Goal: Transaction & Acquisition: Subscribe to service/newsletter

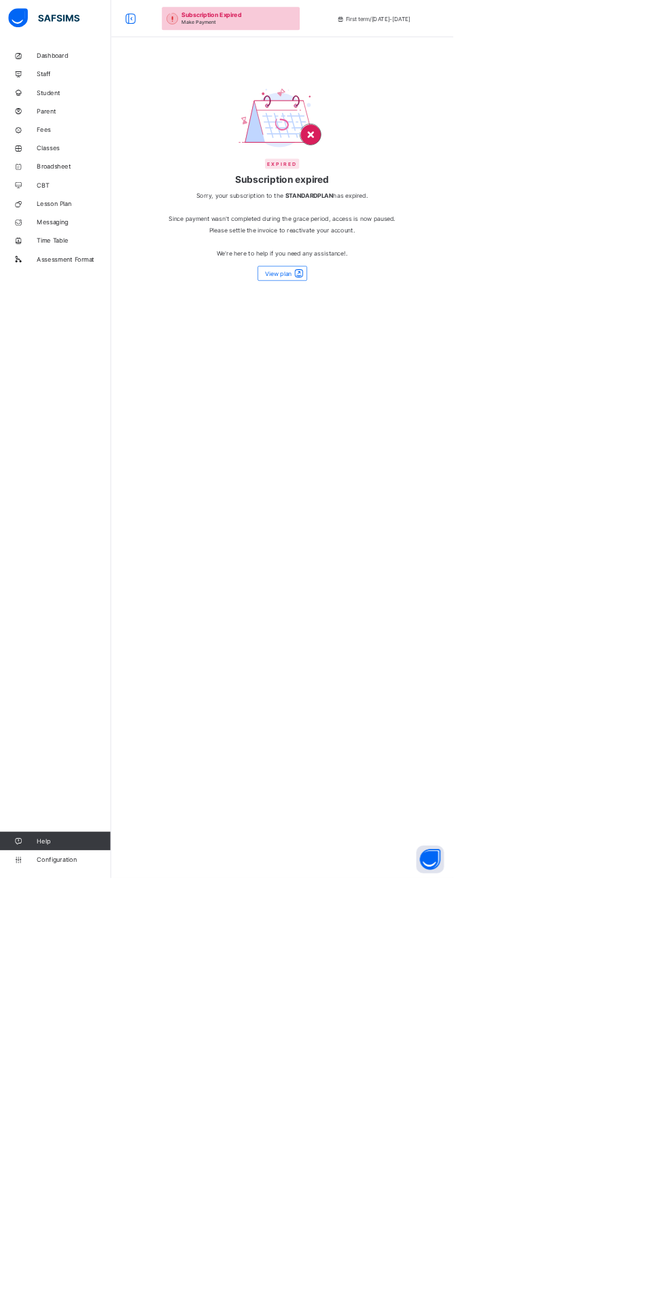
click at [439, 410] on span at bounding box center [439, 401] width 19 height 16
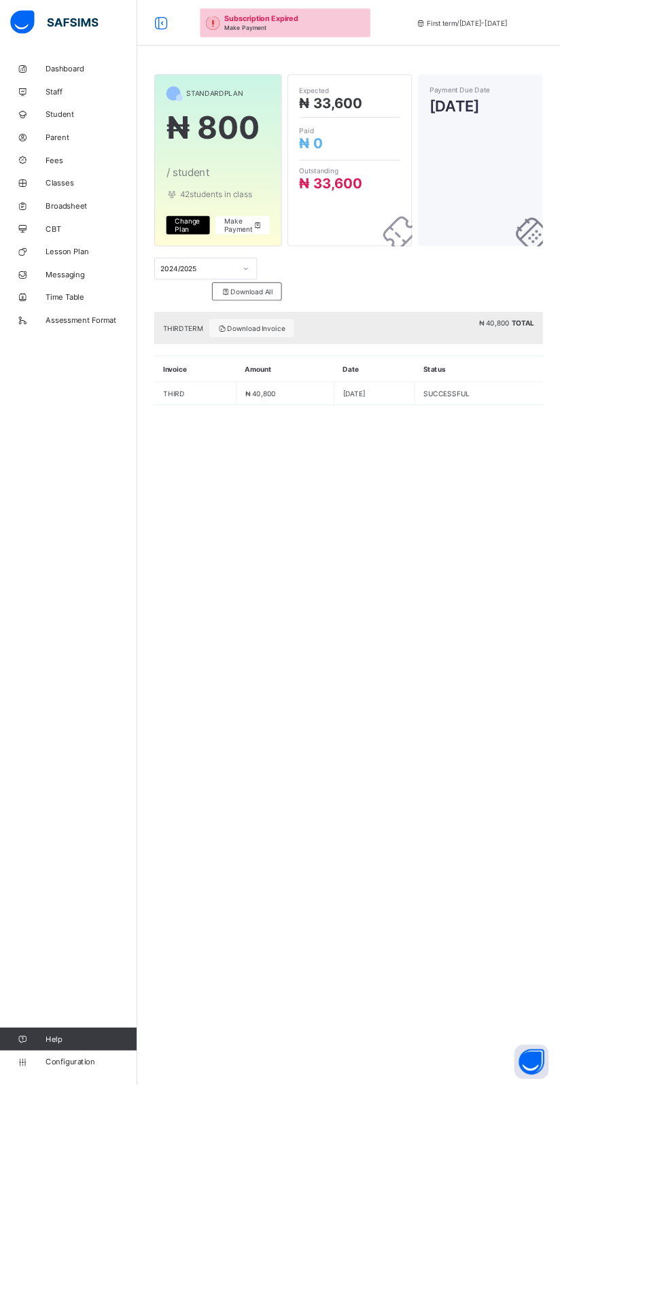
click at [442, 171] on span "₦ 0" at bounding box center [416, 170] width 120 height 20
click at [367, 174] on span "₦ 0" at bounding box center [370, 170] width 28 height 20
click at [275, 258] on span "Make Payment" at bounding box center [289, 268] width 46 height 20
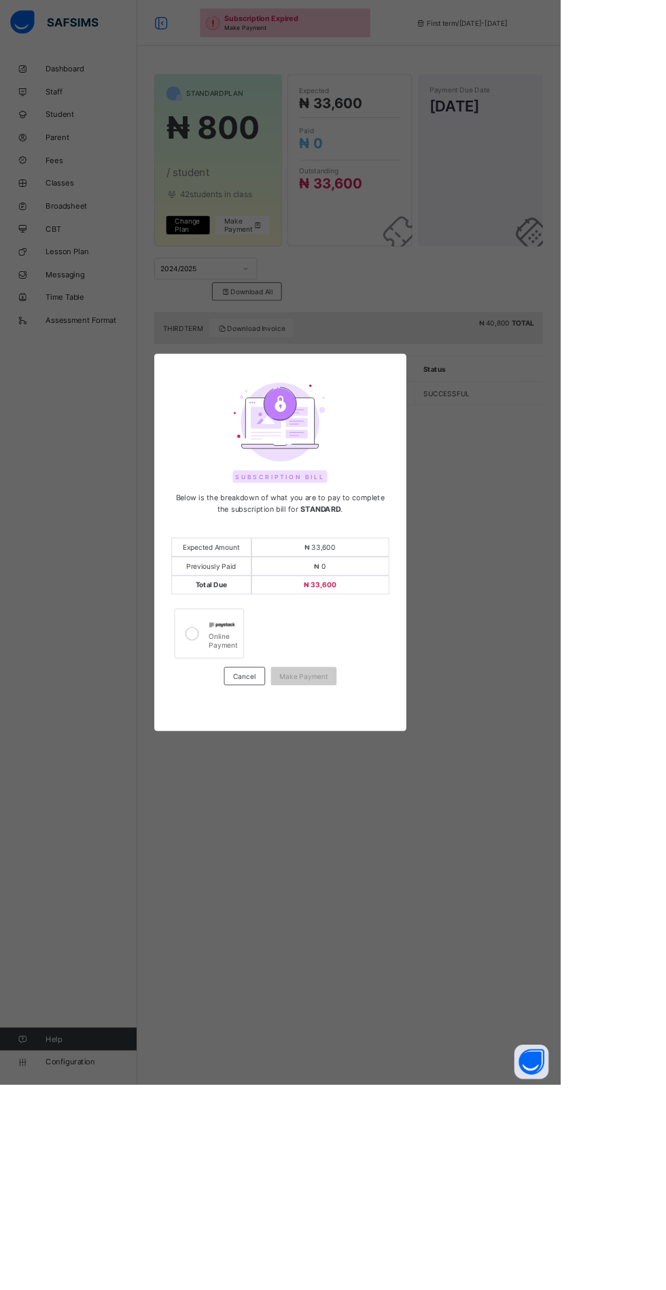
click at [279, 746] on img at bounding box center [264, 743] width 31 height 6
click at [390, 809] on span "Make Payment" at bounding box center [361, 804] width 58 height 10
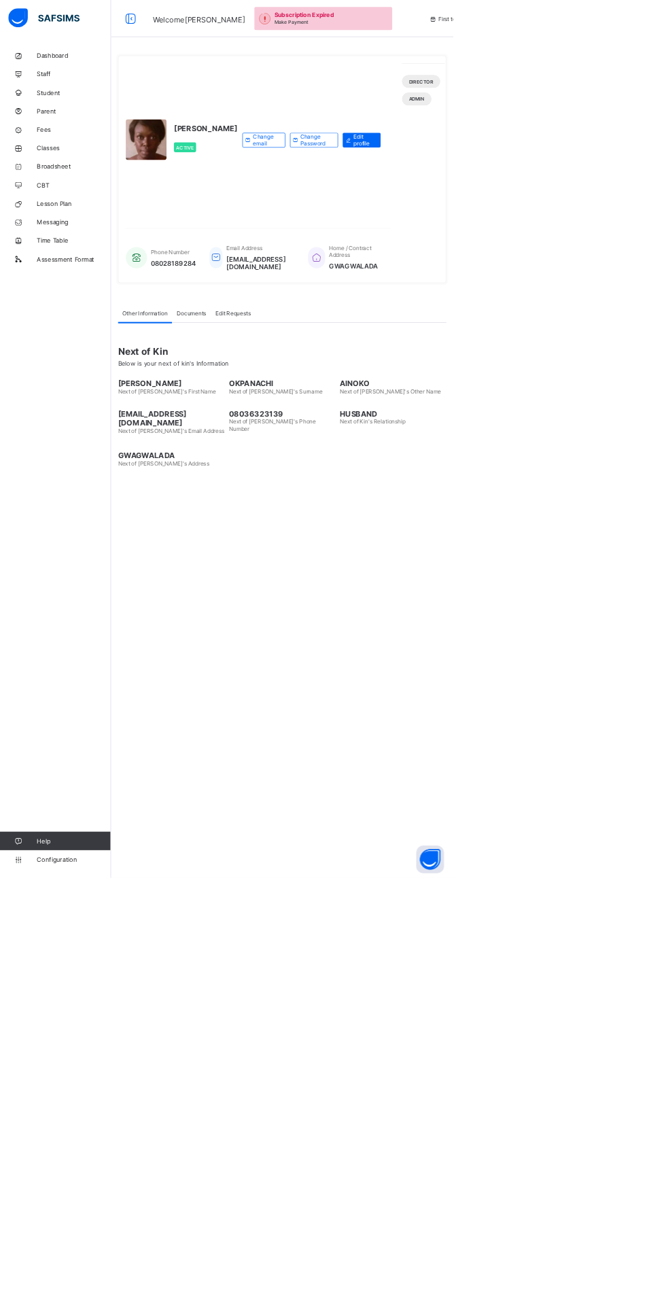
click at [97, 197] on link "Fees" at bounding box center [81, 190] width 163 height 27
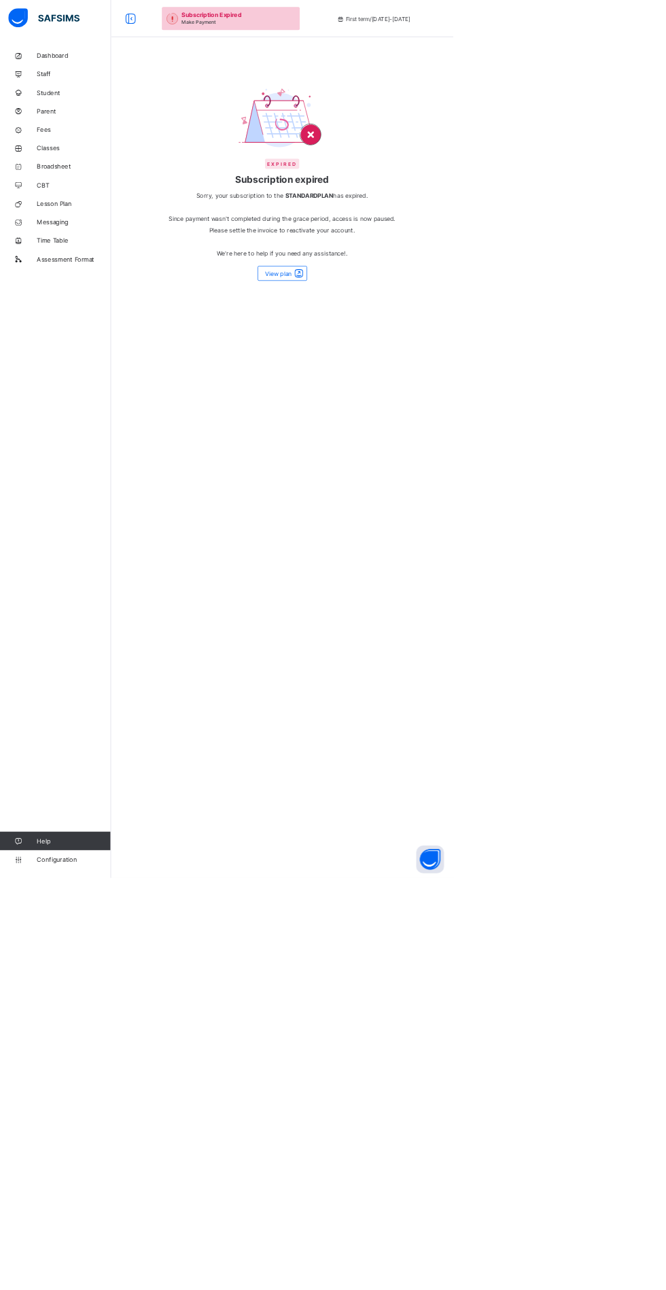
click at [420, 407] on span "View plan" at bounding box center [408, 402] width 39 height 10
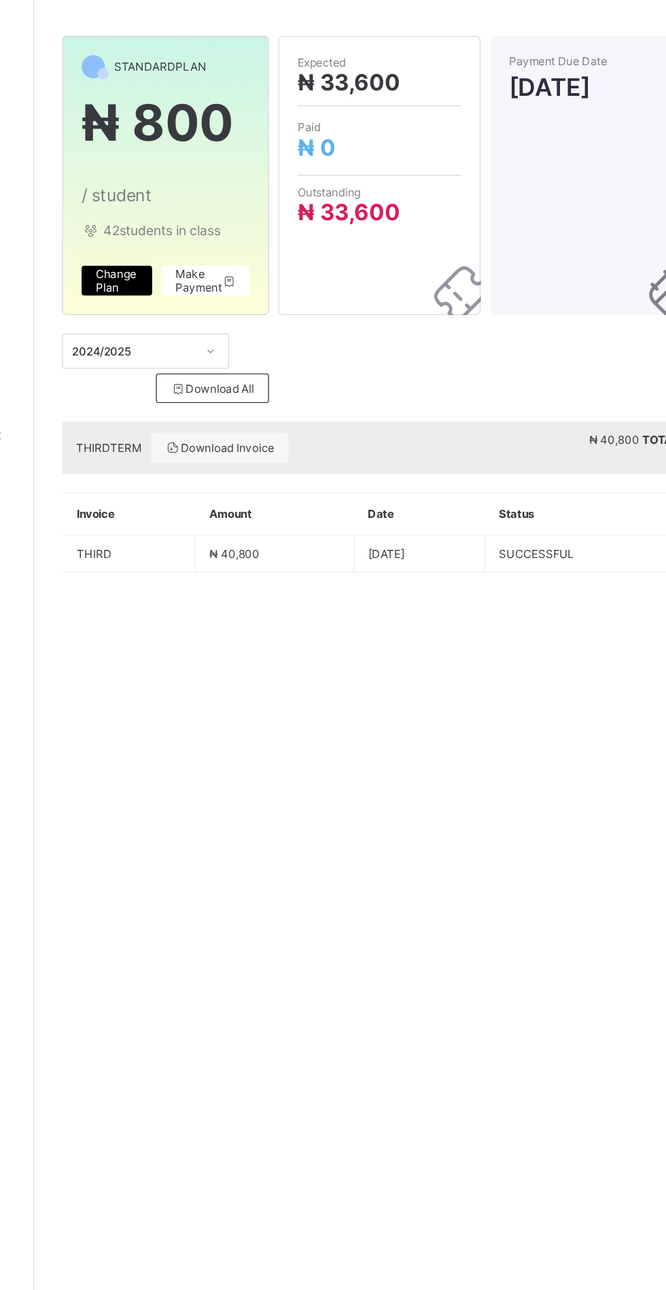
click at [279, 270] on span "Make Payment" at bounding box center [289, 268] width 46 height 20
